Goal: Find contact information: Find contact information

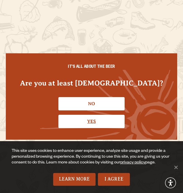
click at [92, 119] on link "Yes" at bounding box center [91, 121] width 66 height 13
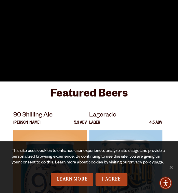
scroll to position [21, 0]
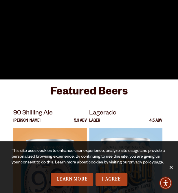
click at [171, 165] on span "Cookie Notice" at bounding box center [171, 167] width 6 height 6
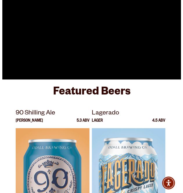
scroll to position [0, 0]
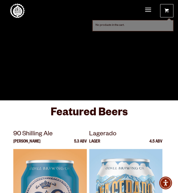
click at [149, 10] on span "Menu" at bounding box center [148, 10] width 6 height 1
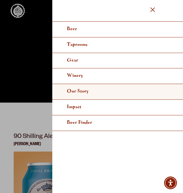
click at [85, 89] on link "Our Story" at bounding box center [117, 92] width 130 height 16
click at [75, 86] on link "Our Story" at bounding box center [117, 92] width 130 height 16
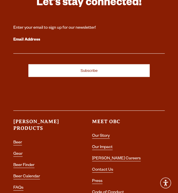
scroll to position [3444, 0]
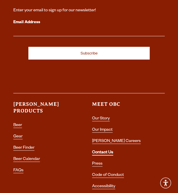
click at [108, 150] on link "Contact Us" at bounding box center [102, 152] width 21 height 5
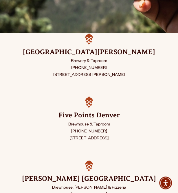
scroll to position [155, 0]
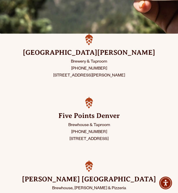
click at [104, 68] on p "Brewery & Taproom (970) 498-9070 800 East Lincoln Ave Fort Collins, CO 80524" at bounding box center [89, 69] width 150 height 21
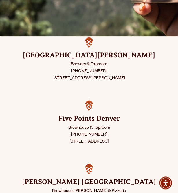
scroll to position [152, 0]
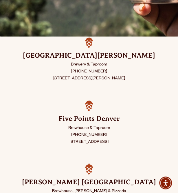
drag, startPoint x: 105, startPoint y: 71, endPoint x: 65, endPoint y: 72, distance: 39.4
click at [65, 72] on p "Brewery & Taproom (970) 498-9070 800 East Lincoln Ave Fort Collins, CO 80524" at bounding box center [89, 71] width 150 height 21
copy p "(970) 498-9070"
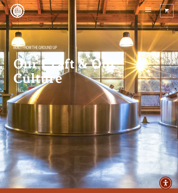
click at [147, 10] on span "Menu" at bounding box center [148, 9] width 6 height 1
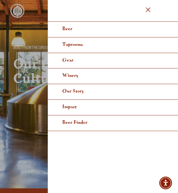
click at [23, 114] on div at bounding box center [89, 101] width 178 height 203
click at [150, 10] on span "Menu" at bounding box center [148, 10] width 6 height 12
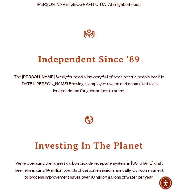
scroll to position [422, 0]
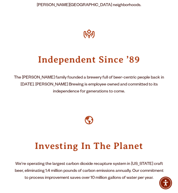
click at [89, 107] on div at bounding box center [89, 120] width 27 height 27
click at [129, 161] on p "We’re operating the largest carbon dioxide recapture system in [US_STATE] craft…" at bounding box center [89, 171] width 152 height 21
drag, startPoint x: 129, startPoint y: 143, endPoint x: 114, endPoint y: 145, distance: 14.8
click at [114, 161] on p "We’re operating the largest carbon dioxide recapture system in [US_STATE] craft…" at bounding box center [89, 171] width 152 height 21
